Goal: Information Seeking & Learning: Learn about a topic

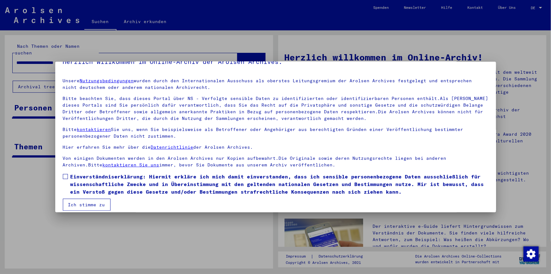
scroll to position [18, 0]
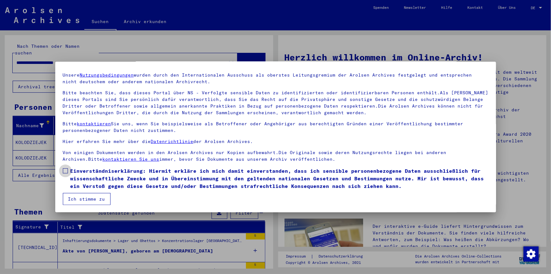
click at [65, 171] on span at bounding box center [65, 170] width 5 height 5
click at [88, 204] on button "Ich stimme zu" at bounding box center [87, 199] width 48 height 12
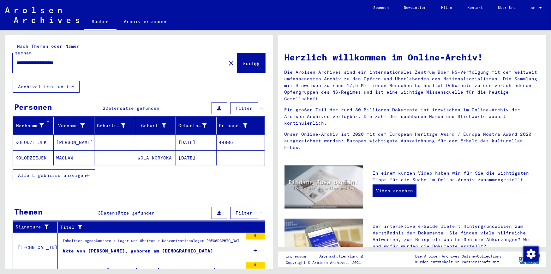
click at [80, 136] on mat-cell "[PERSON_NAME]" at bounding box center [74, 142] width 41 height 15
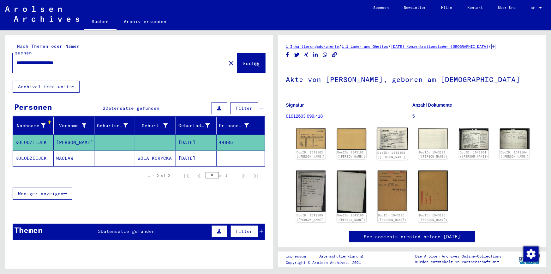
click at [389, 143] on img at bounding box center [392, 139] width 31 height 22
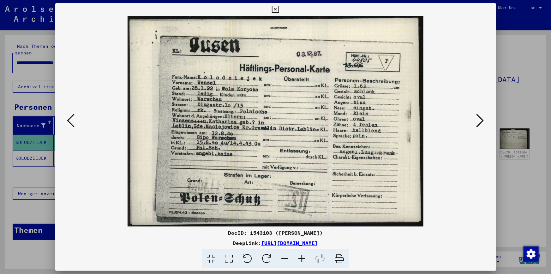
click at [481, 119] on icon at bounding box center [481, 120] width 8 height 15
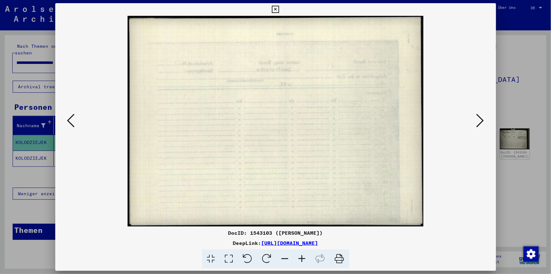
click at [481, 119] on icon at bounding box center [481, 120] width 8 height 15
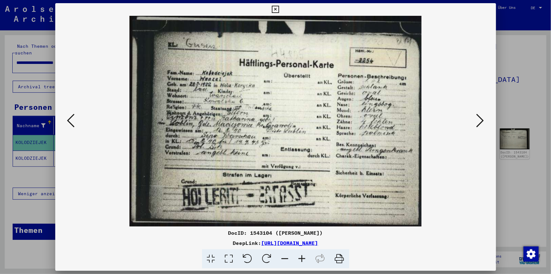
click at [481, 119] on icon at bounding box center [481, 120] width 8 height 15
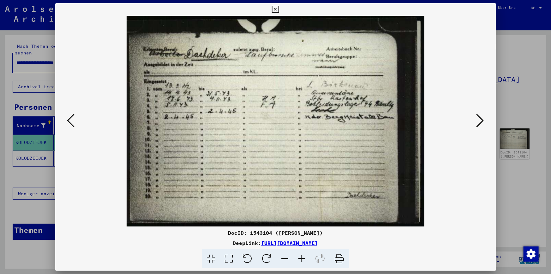
click at [481, 119] on icon at bounding box center [481, 120] width 8 height 15
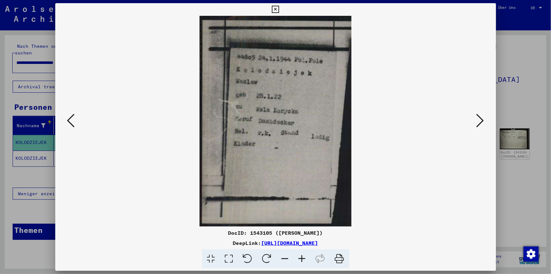
click at [481, 119] on icon at bounding box center [481, 120] width 8 height 15
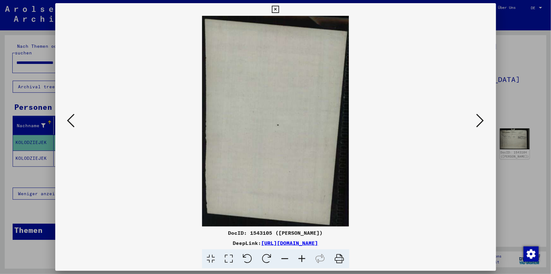
click at [481, 119] on icon at bounding box center [481, 120] width 8 height 15
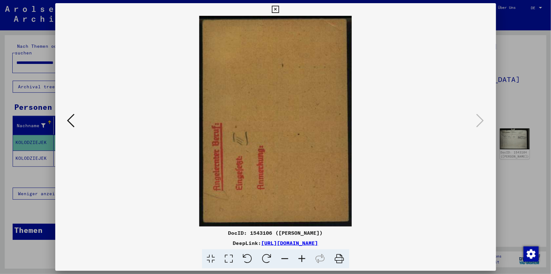
click at [73, 117] on icon at bounding box center [71, 120] width 8 height 15
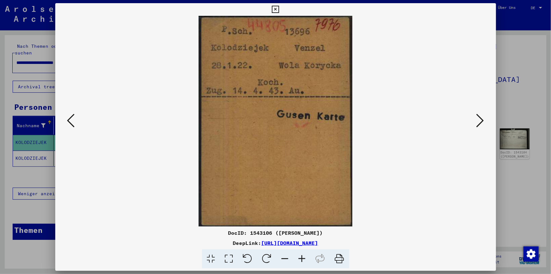
click at [277, 8] on icon at bounding box center [275, 10] width 7 height 8
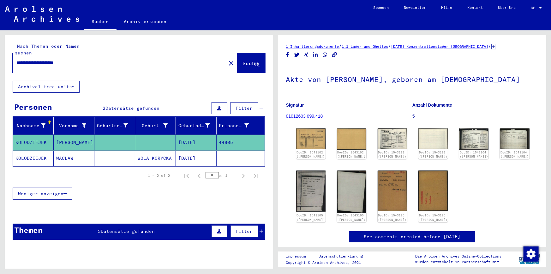
click at [85, 154] on mat-cell "WACLAW" at bounding box center [74, 157] width 41 height 15
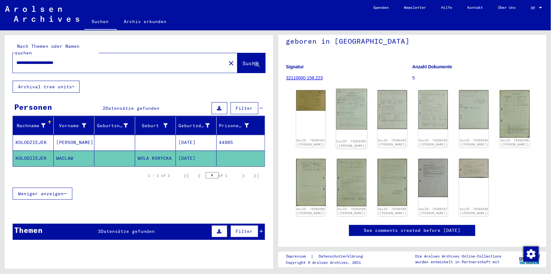
scroll to position [57, 0]
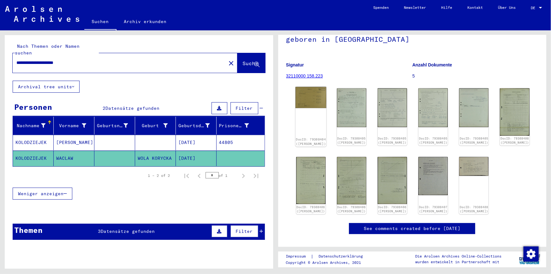
click at [308, 105] on img at bounding box center [310, 97] width 31 height 21
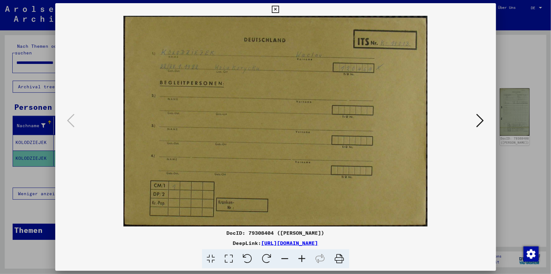
click at [481, 118] on icon at bounding box center [481, 120] width 8 height 15
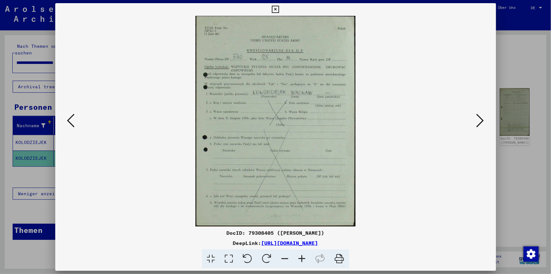
click at [481, 118] on icon at bounding box center [481, 120] width 8 height 15
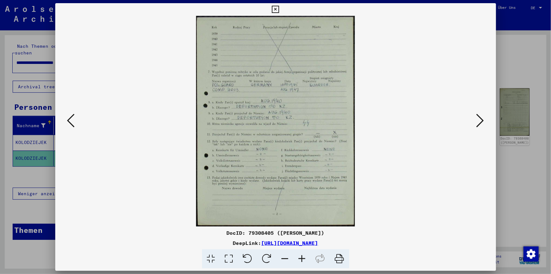
click at [481, 118] on icon at bounding box center [481, 120] width 8 height 15
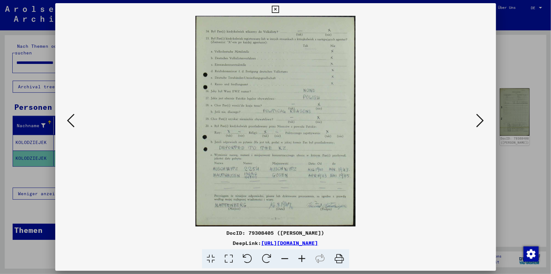
click at [481, 118] on icon at bounding box center [481, 120] width 8 height 15
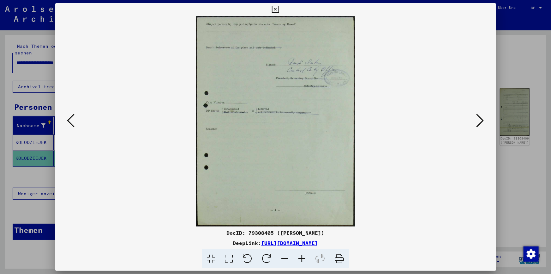
click at [481, 118] on icon at bounding box center [481, 120] width 8 height 15
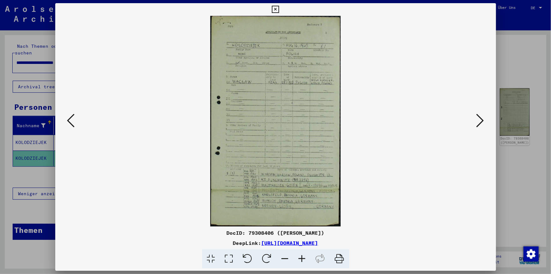
click at [481, 118] on icon at bounding box center [481, 120] width 8 height 15
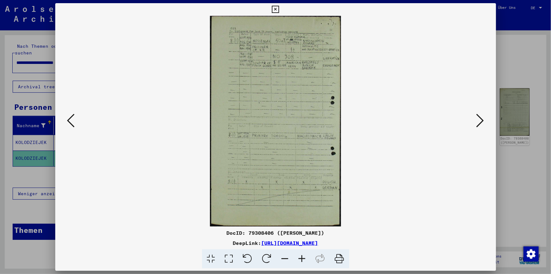
click at [70, 117] on icon at bounding box center [71, 120] width 8 height 15
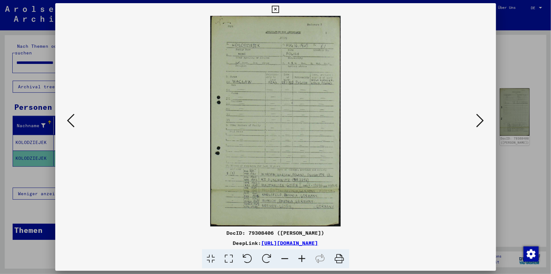
click at [471, 122] on img at bounding box center [276, 121] width 398 height 210
click at [481, 122] on icon at bounding box center [481, 120] width 8 height 15
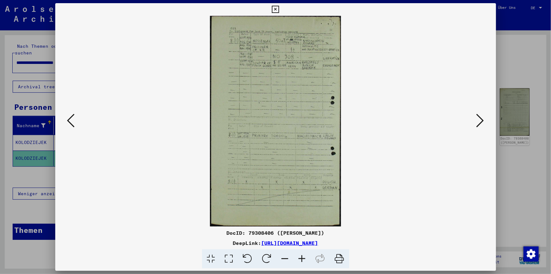
click at [481, 122] on icon at bounding box center [481, 120] width 8 height 15
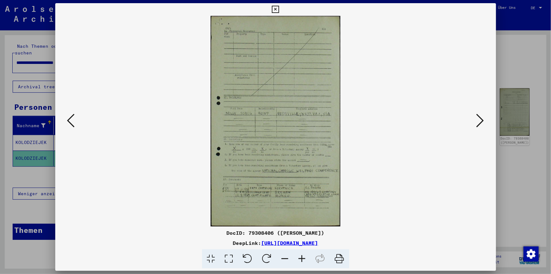
click at [277, 9] on icon at bounding box center [275, 10] width 7 height 8
